Goal: Book appointment/travel/reservation

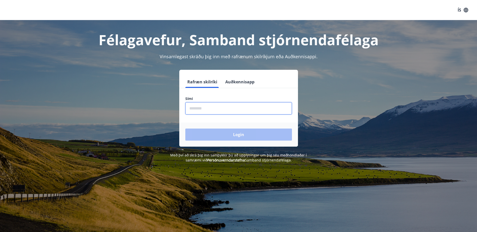
click at [214, 109] on input "phone" at bounding box center [238, 108] width 107 height 12
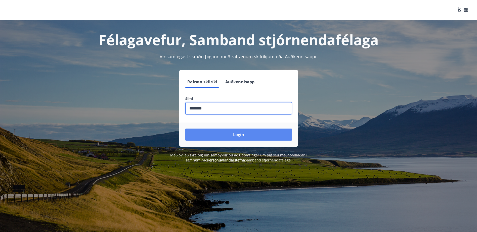
type input "********"
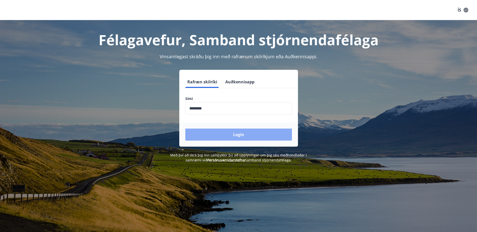
click at [237, 131] on button "Login" at bounding box center [238, 135] width 107 height 12
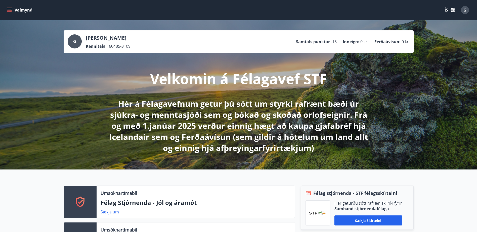
click at [10, 10] on icon "menu" at bounding box center [10, 10] width 6 height 1
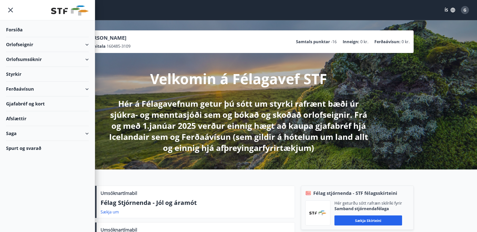
click at [86, 45] on div "Orlofseignir" at bounding box center [47, 44] width 83 height 15
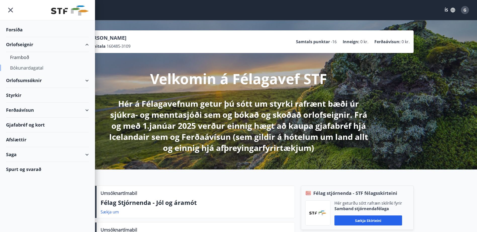
click at [28, 68] on div "Bókunardagatal" at bounding box center [47, 68] width 75 height 11
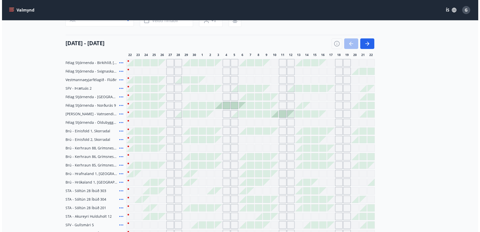
scroll to position [25, 0]
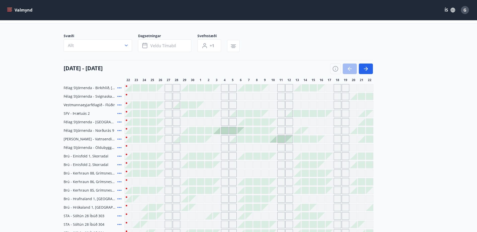
click at [118, 130] on icon at bounding box center [119, 130] width 4 height 1
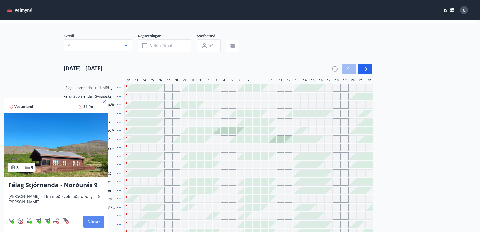
click at [87, 221] on button "Nánar" at bounding box center [93, 222] width 21 height 12
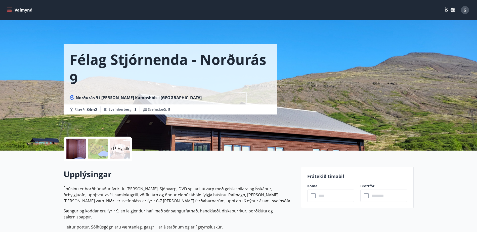
click at [76, 151] on div at bounding box center [76, 149] width 20 height 20
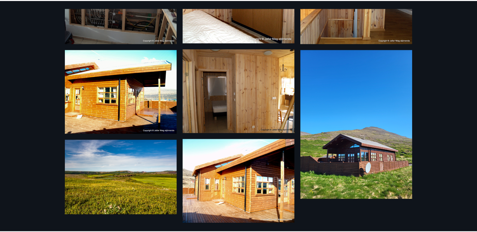
scroll to position [432, 0]
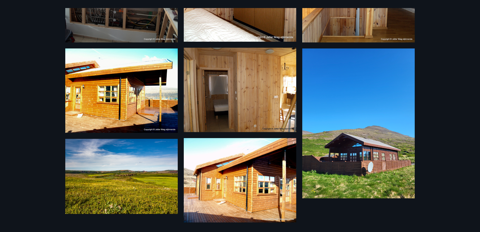
click at [454, 16] on div "19 Myndir" at bounding box center [240, 116] width 480 height 232
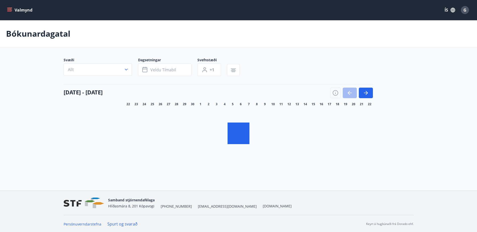
scroll to position [1, 0]
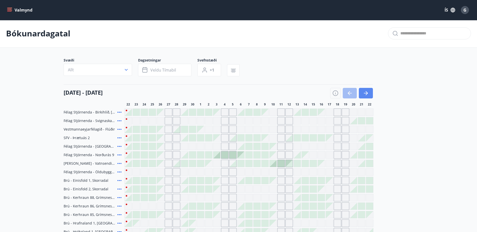
click at [365, 92] on icon "button" at bounding box center [366, 93] width 6 height 6
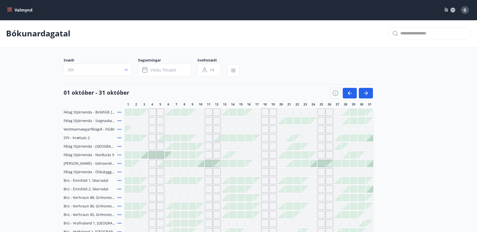
click at [381, 71] on div "Svæði Allt Dagsetningar Veldu tímabil Svefnstæði +1" at bounding box center [239, 68] width 350 height 21
click at [155, 68] on span "Veldu tímabil" at bounding box center [163, 70] width 26 height 6
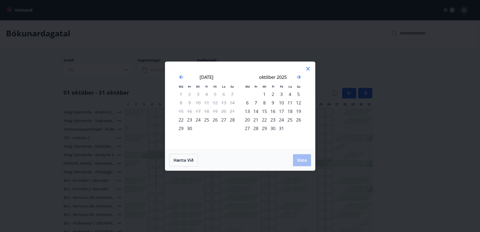
click at [282, 119] on div "24" at bounding box center [281, 120] width 9 height 9
click at [299, 76] on icon "Move forward to switch to the next month." at bounding box center [299, 77] width 6 height 6
click at [282, 102] on div "7" at bounding box center [281, 103] width 9 height 9
click at [301, 161] on span "Vista" at bounding box center [302, 161] width 10 height 6
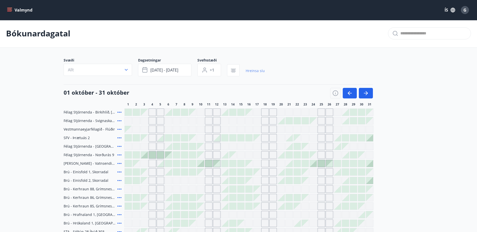
click at [250, 71] on link "Hreinsa síu" at bounding box center [255, 70] width 19 height 11
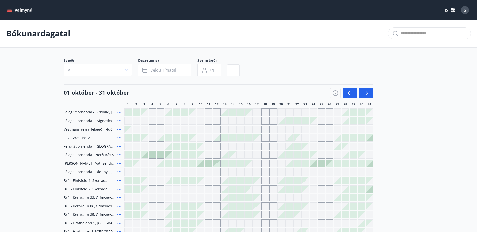
scroll to position [26, 0]
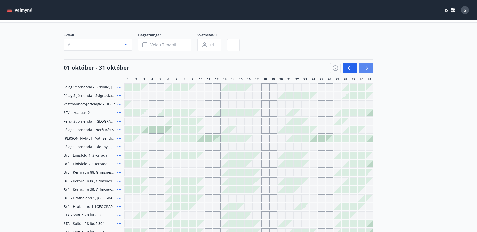
click at [364, 68] on icon "button" at bounding box center [366, 68] width 4 height 1
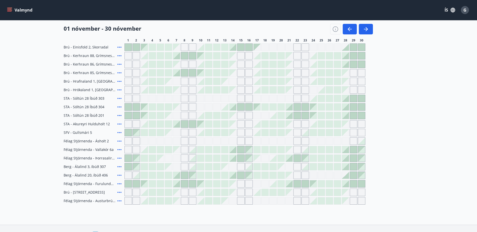
scroll to position [152, 0]
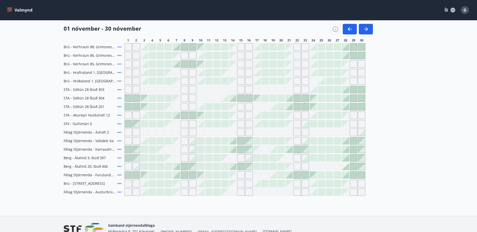
click at [119, 175] on icon at bounding box center [119, 175] width 6 height 6
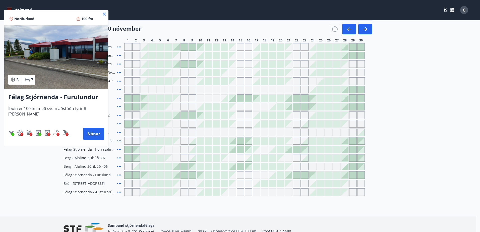
click at [103, 12] on icon at bounding box center [105, 14] width 6 height 6
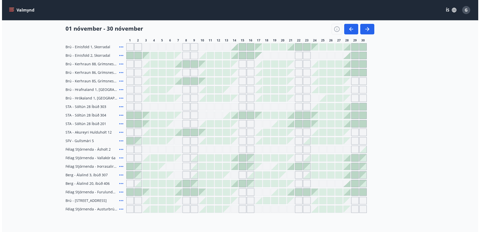
scroll to position [101, 0]
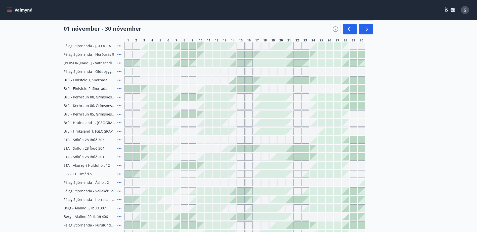
click at [119, 88] on icon at bounding box center [119, 89] width 6 height 6
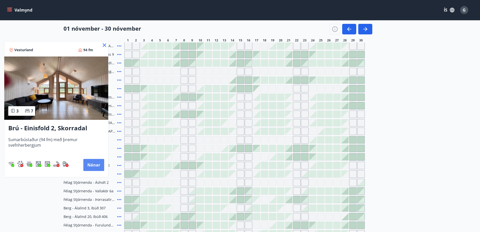
click at [93, 166] on button "Nánar" at bounding box center [93, 165] width 21 height 12
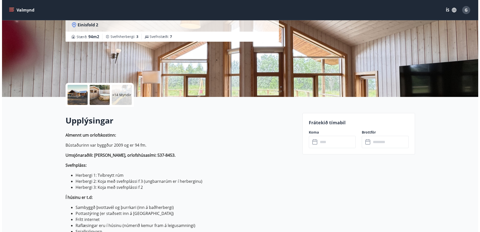
scroll to position [101, 0]
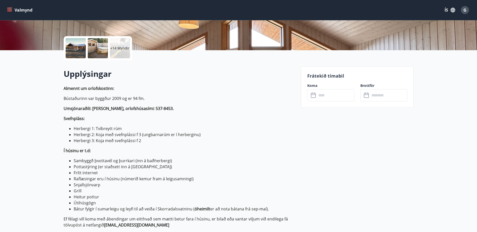
click at [98, 135] on li "Herbergi 2: Koja með svefnplássi f 3 (ungbarnarúm er í herberginu)" at bounding box center [184, 135] width 221 height 6
click at [78, 45] on div at bounding box center [76, 48] width 20 height 20
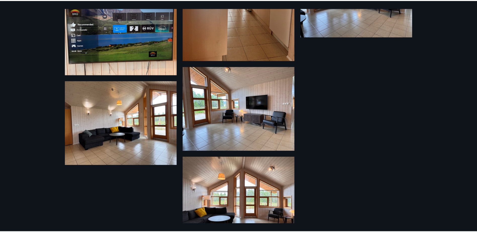
scroll to position [564, 0]
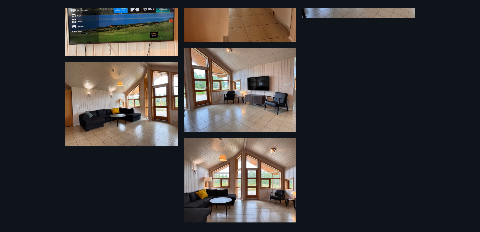
click at [58, 77] on div "20 Myndir" at bounding box center [240, 116] width 480 height 232
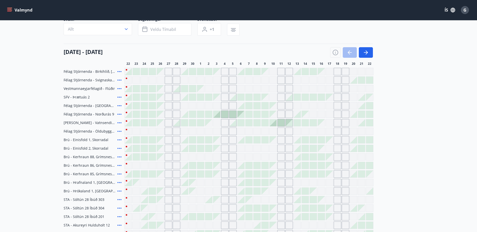
scroll to position [50, 0]
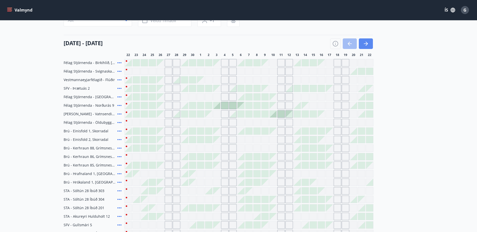
click at [367, 42] on icon "button" at bounding box center [366, 44] width 6 height 6
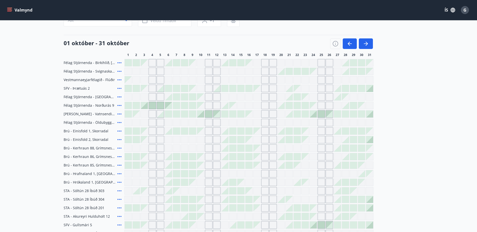
click at [336, 147] on div at bounding box center [337, 148] width 7 height 7
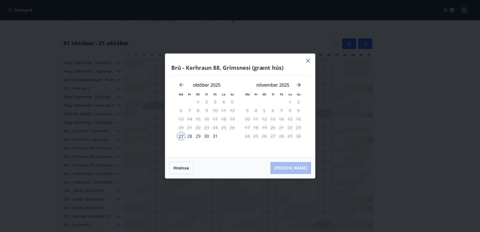
click at [298, 84] on icon "Move forward to switch to the next month." at bounding box center [299, 85] width 6 height 6
click at [179, 86] on icon "Move backward to switch to the previous month." at bounding box center [181, 85] width 6 height 6
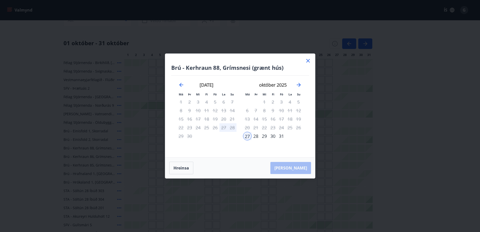
click at [306, 61] on icon at bounding box center [308, 61] width 6 height 6
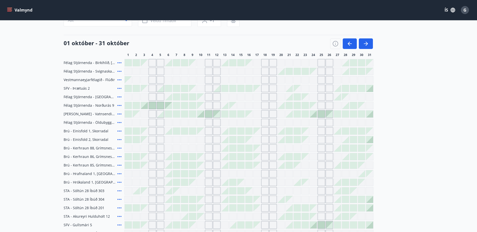
click at [119, 156] on icon at bounding box center [119, 157] width 6 height 6
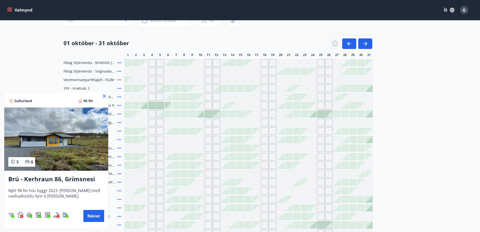
click at [104, 99] on div "Suðurland 98 fm 3 6 Brú - Kerhraun 86, Grímsnesi (gult hús) Nýtt 98 fm hús bygg…" at bounding box center [56, 160] width 105 height 136
click at [104, 99] on icon at bounding box center [105, 96] width 6 height 6
click at [104, 98] on span "Félag Stjórnenda - Hvassaland 7" at bounding box center [90, 96] width 52 height 5
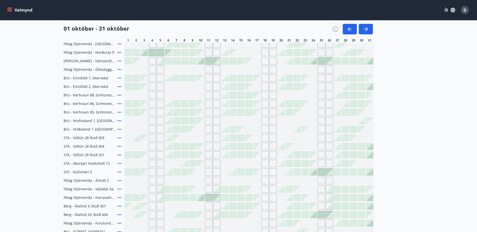
scroll to position [101, 0]
